Goal: Information Seeking & Learning: Learn about a topic

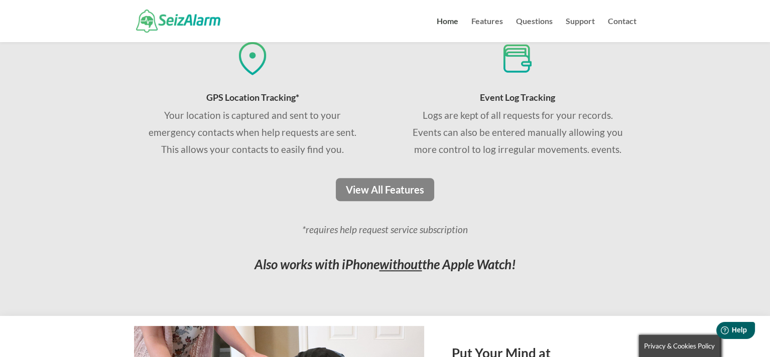
scroll to position [803, 0]
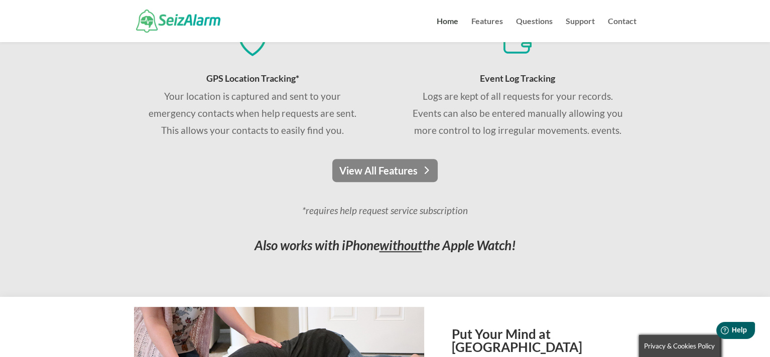
click at [408, 172] on link "View All Features" at bounding box center [384, 170] width 105 height 23
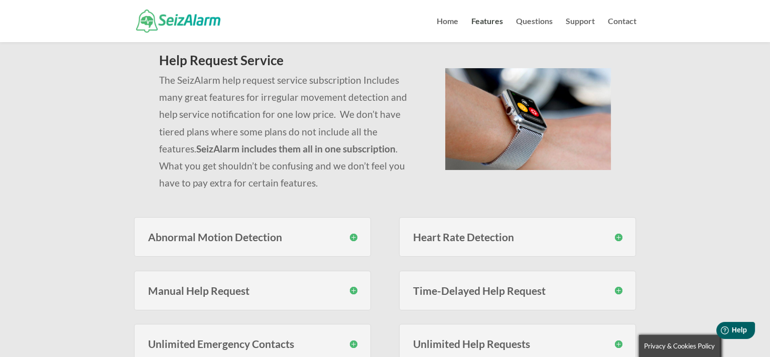
scroll to position [100, 0]
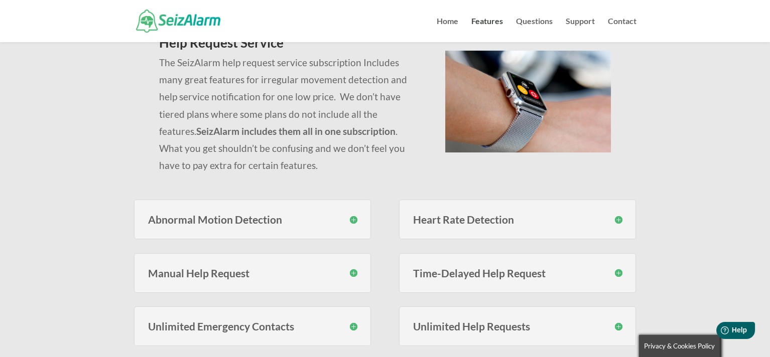
click at [328, 219] on h3 "Abnormal Motion Detection" at bounding box center [252, 219] width 209 height 11
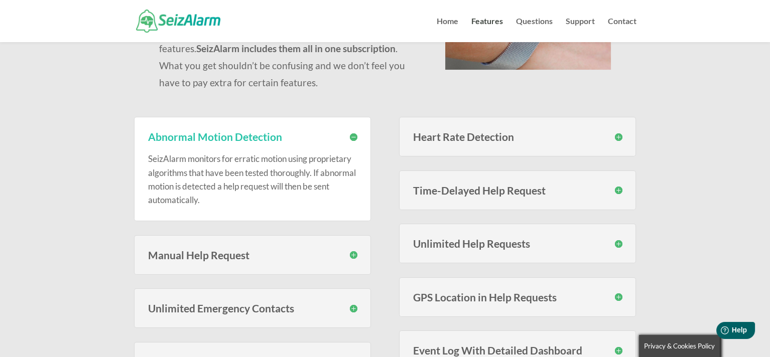
scroll to position [201, 0]
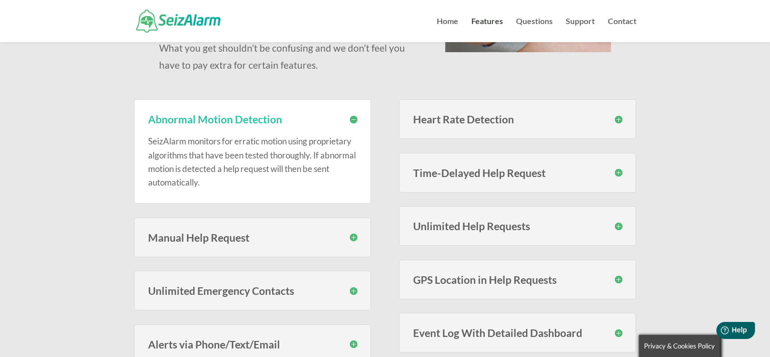
click at [601, 119] on h3 "Heart Rate Detection" at bounding box center [517, 119] width 209 height 11
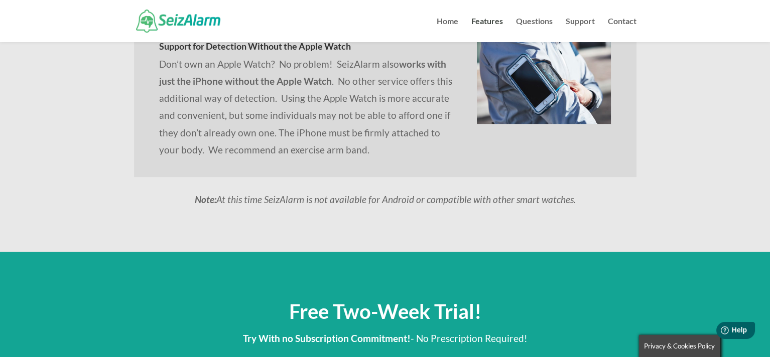
scroll to position [1051, 0]
